Goal: Find specific page/section: Find specific page/section

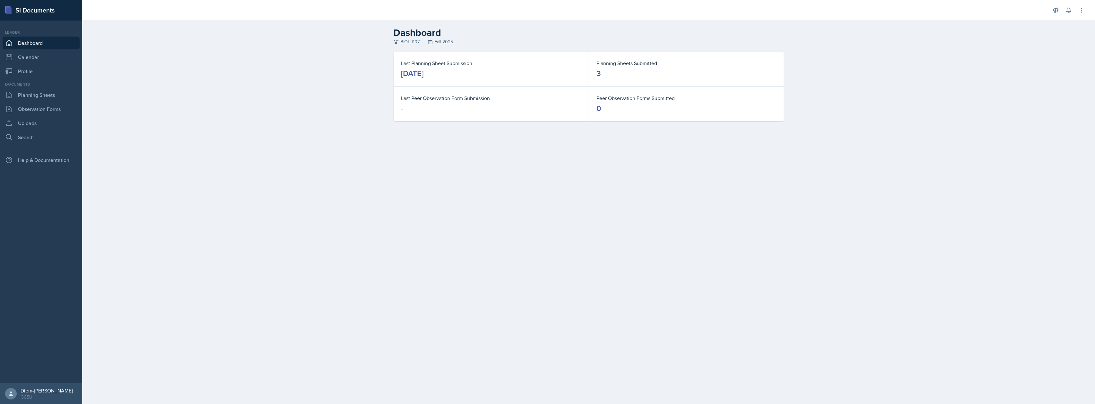
click at [47, 49] on div "Leader Dashboard Calendar Profile" at bounding box center [41, 54] width 77 height 48
click at [39, 106] on link "Observation Forms" at bounding box center [41, 109] width 77 height 13
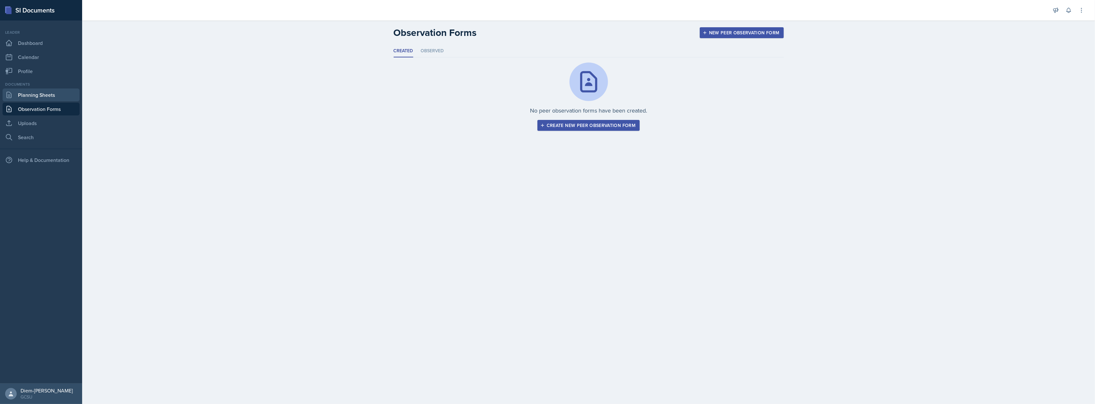
click at [37, 96] on link "Planning Sheets" at bounding box center [41, 95] width 77 height 13
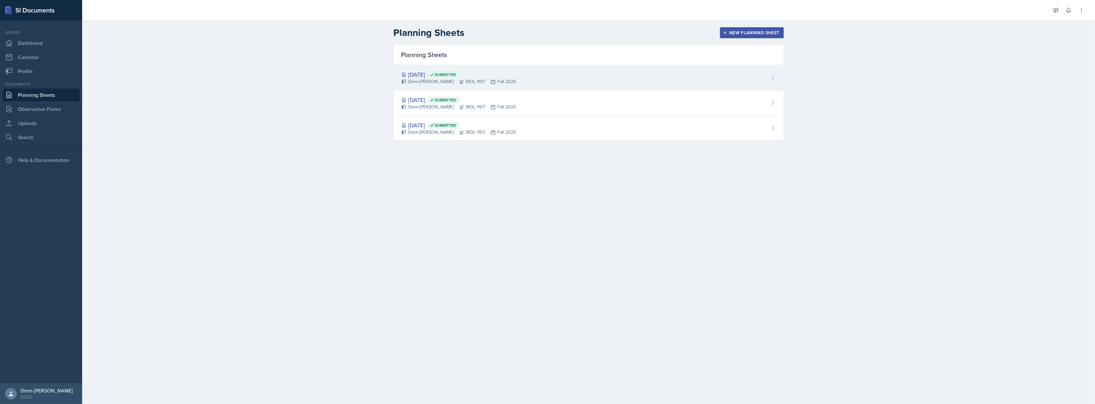
click at [427, 86] on div "[DATE] Submitted Diem-[PERSON_NAME] BIOL 1107 Fall 2025" at bounding box center [589, 77] width 390 height 25
